Goal: Information Seeking & Learning: Learn about a topic

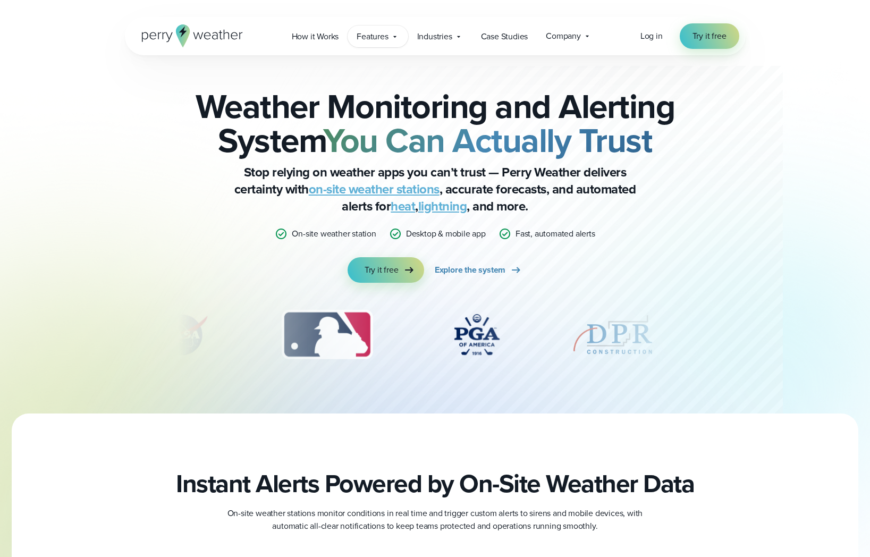
click at [391, 39] on icon at bounding box center [395, 36] width 9 height 9
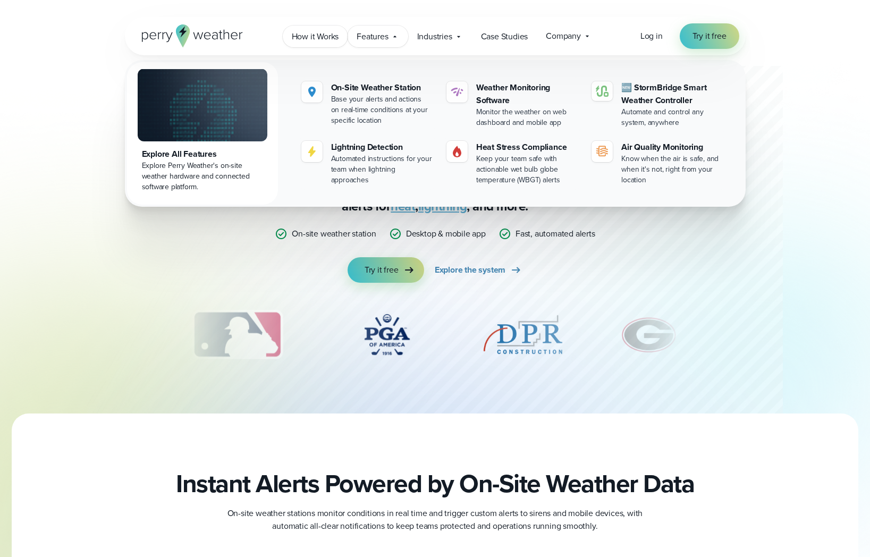
click at [298, 38] on span "How it Works" at bounding box center [315, 36] width 47 height 13
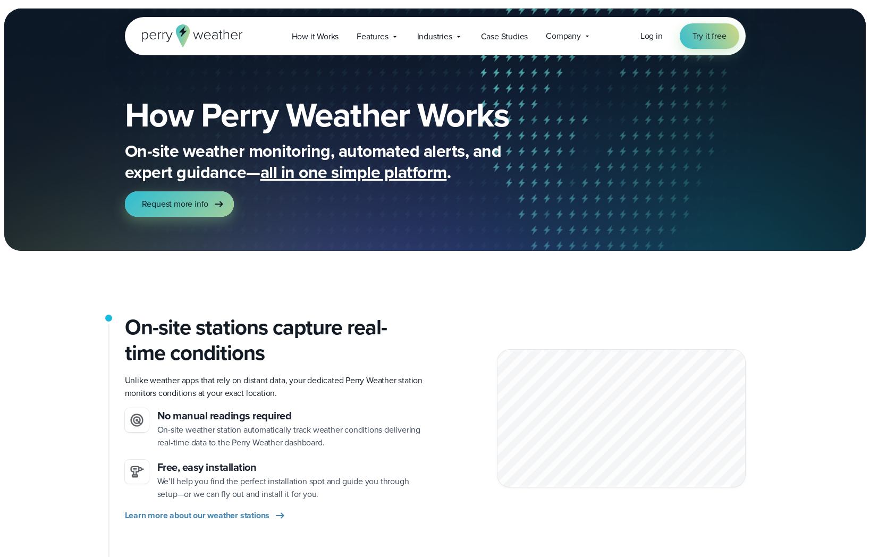
click at [171, 209] on span "Request more info" at bounding box center [175, 204] width 67 height 13
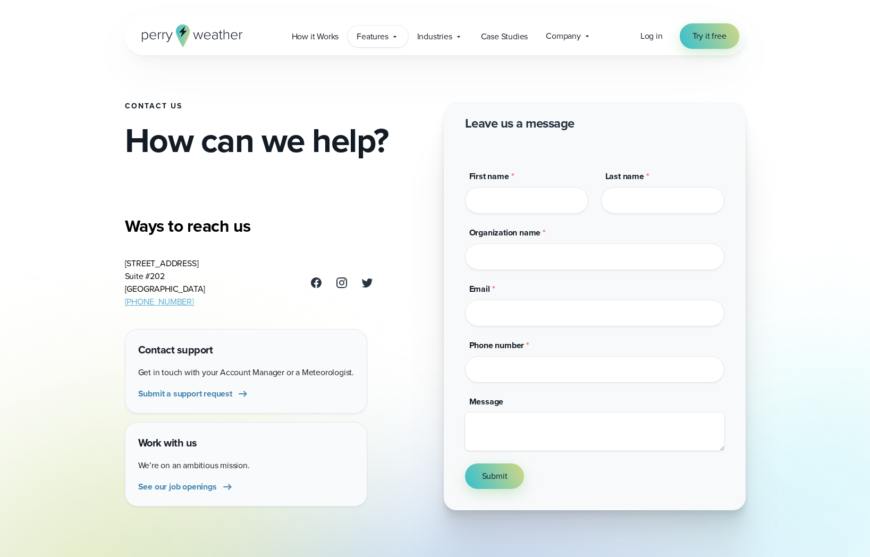
click at [388, 41] on span "Features" at bounding box center [372, 36] width 31 height 13
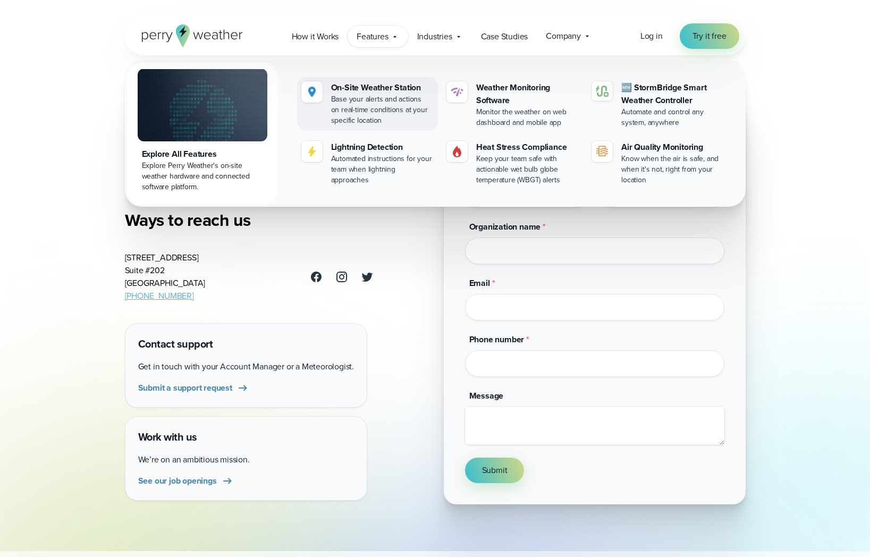
scroll to position [9, 0]
click at [357, 90] on div "On-Site Weather Station" at bounding box center [382, 87] width 103 height 13
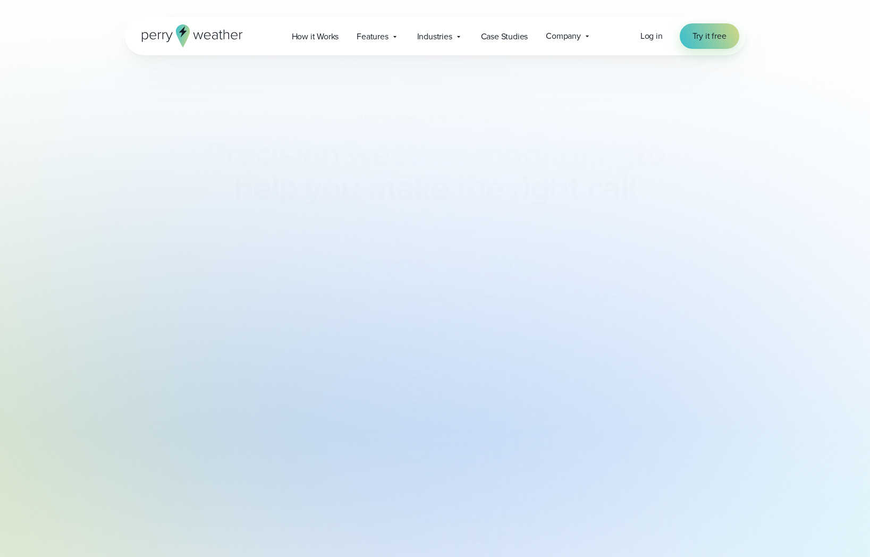
scroll to position [10, 0]
